Goal: Task Accomplishment & Management: Manage account settings

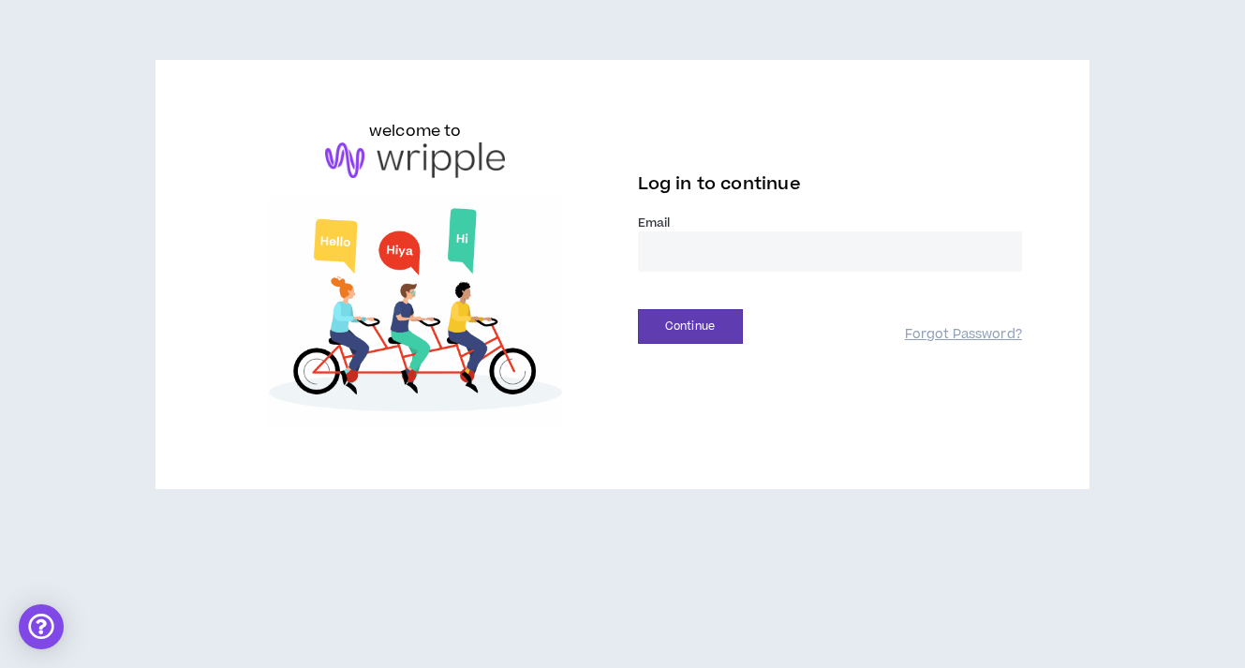
click at [905, 259] on input "email" at bounding box center [830, 251] width 384 height 40
type input "**********"
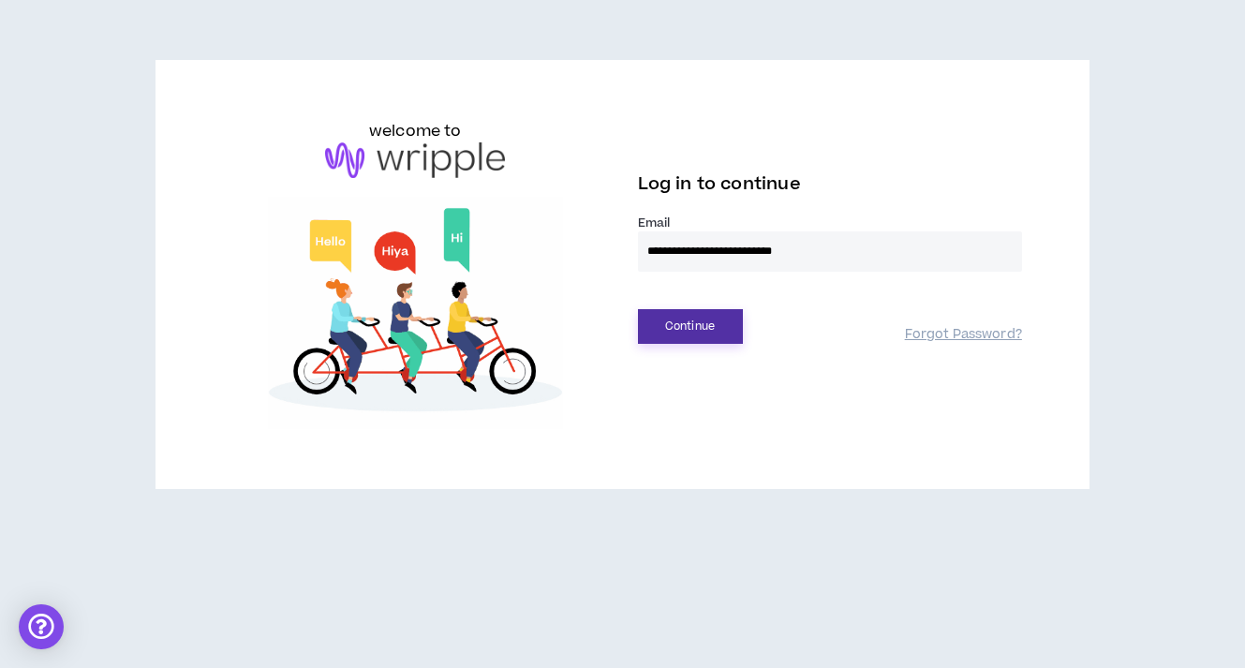
click at [671, 336] on button "Continue" at bounding box center [690, 326] width 105 height 35
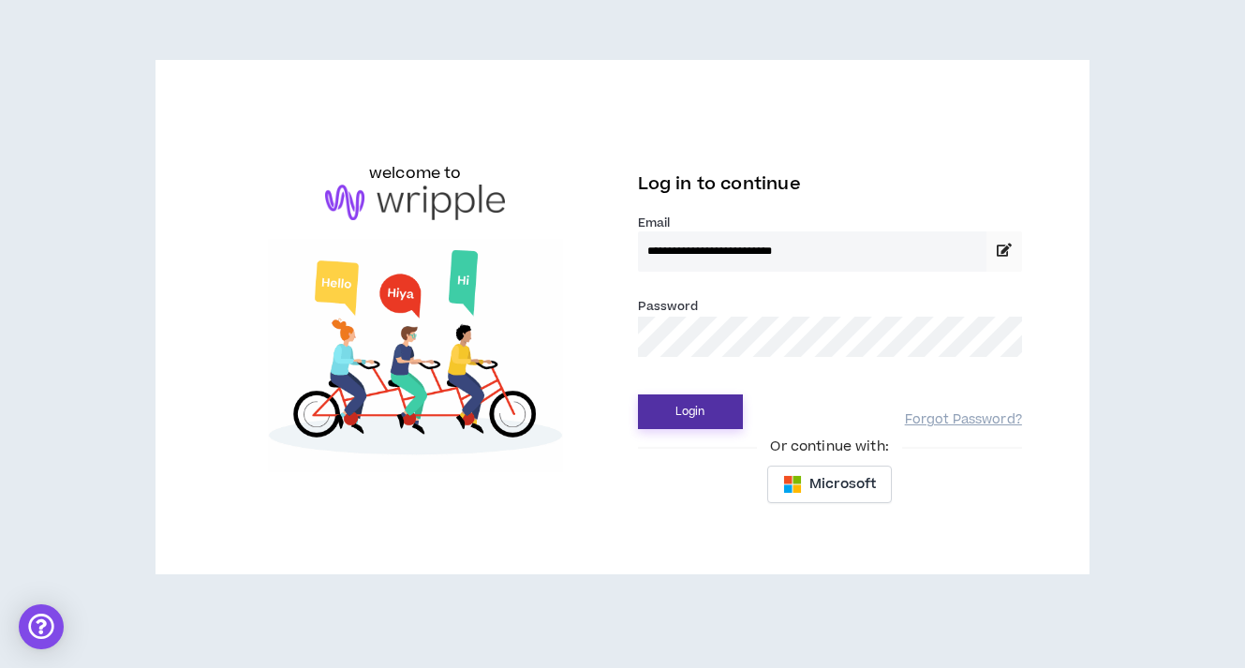
click at [713, 399] on button "Login" at bounding box center [690, 411] width 105 height 35
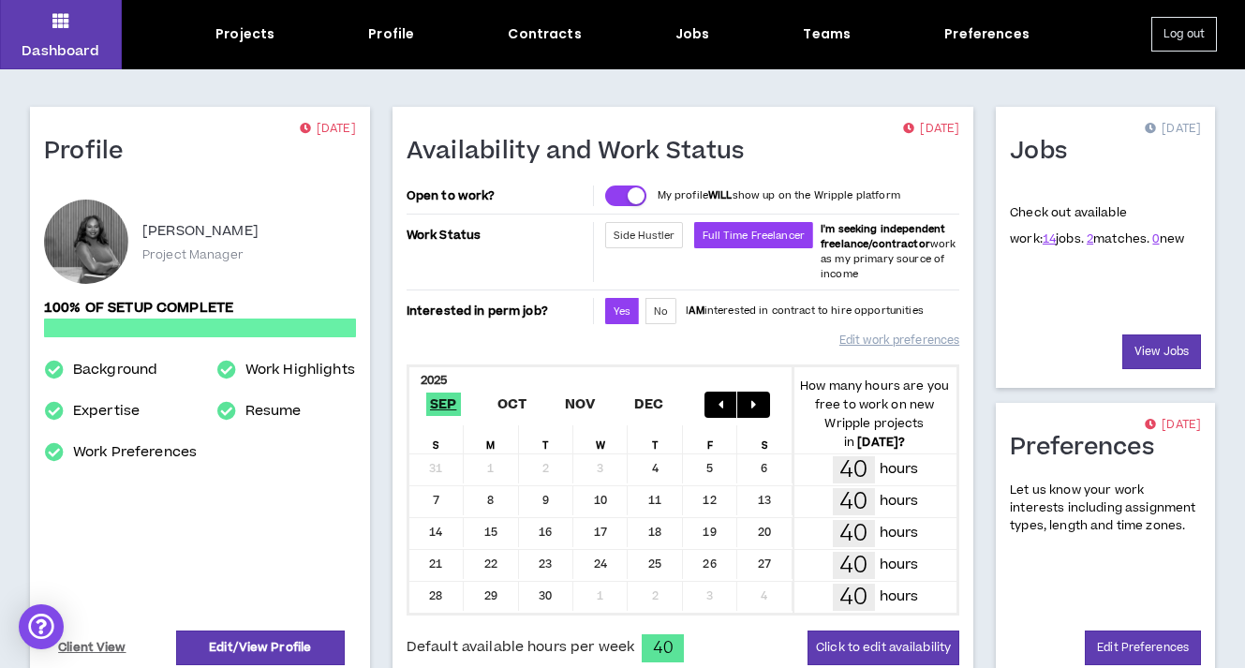
scroll to position [58, 0]
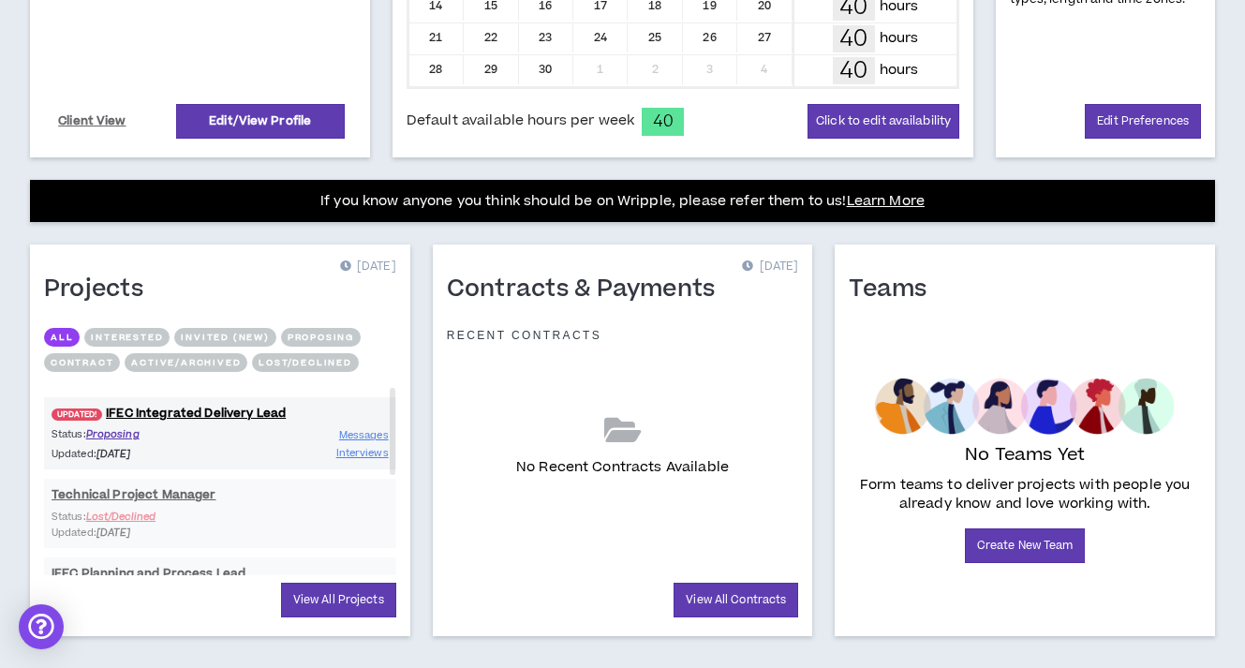
scroll to position [594, 0]
